Goal: Task Accomplishment & Management: Manage account settings

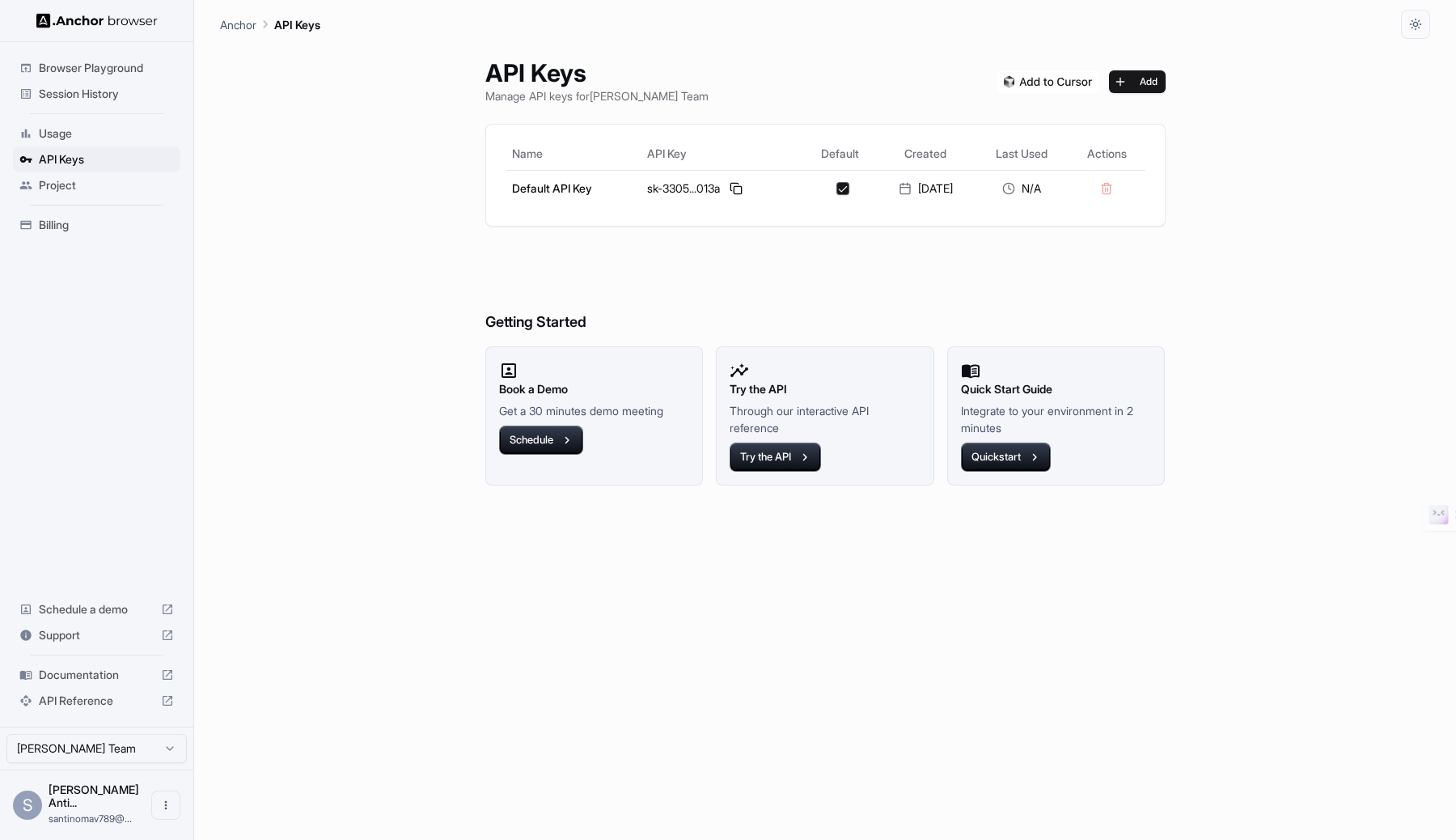
click at [93, 709] on span "API Reference" at bounding box center [96, 700] width 116 height 16
click at [128, 683] on span "Documentation" at bounding box center [96, 674] width 116 height 16
click at [102, 235] on div "Billing" at bounding box center [97, 225] width 167 height 26
